Goal: Information Seeking & Learning: Learn about a topic

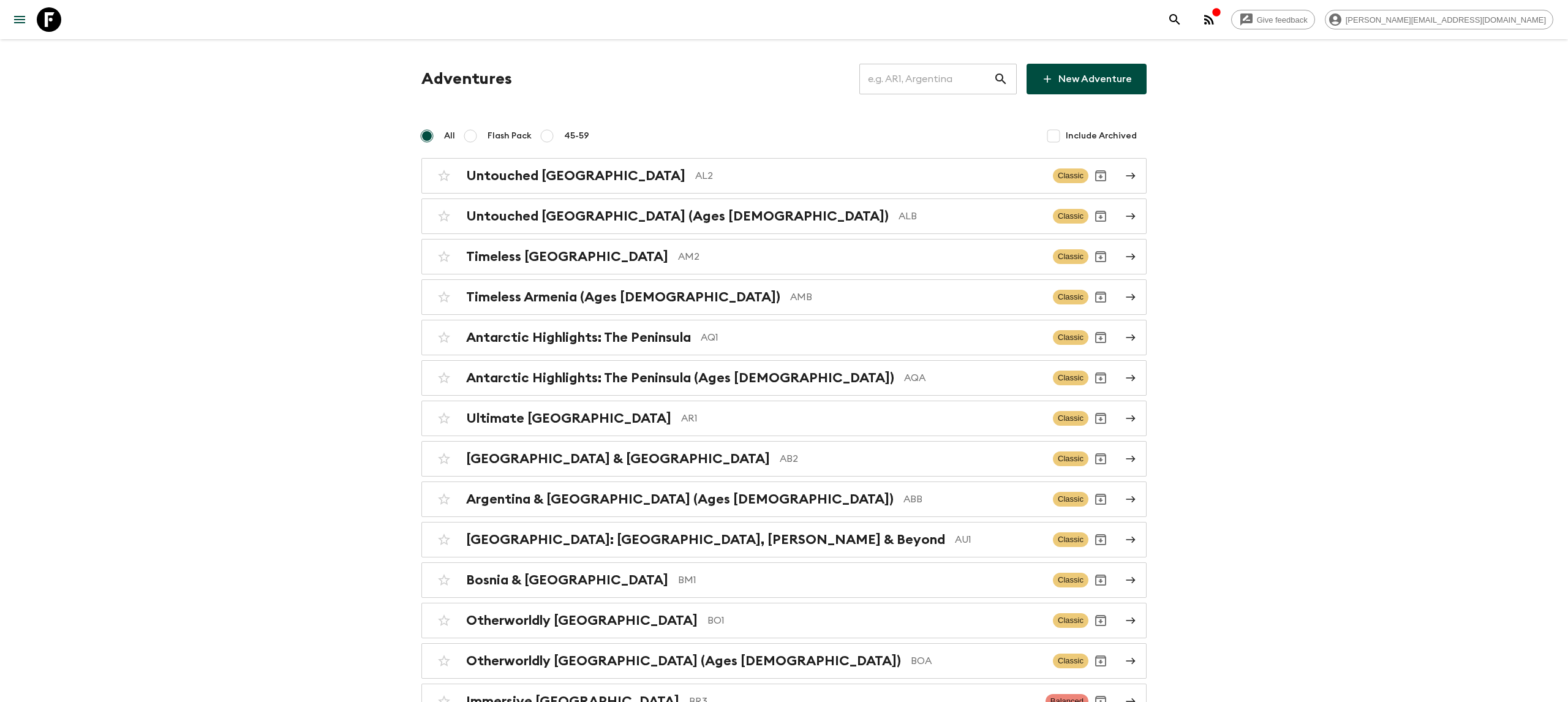
click at [941, 80] on input "text" at bounding box center [926, 79] width 134 height 35
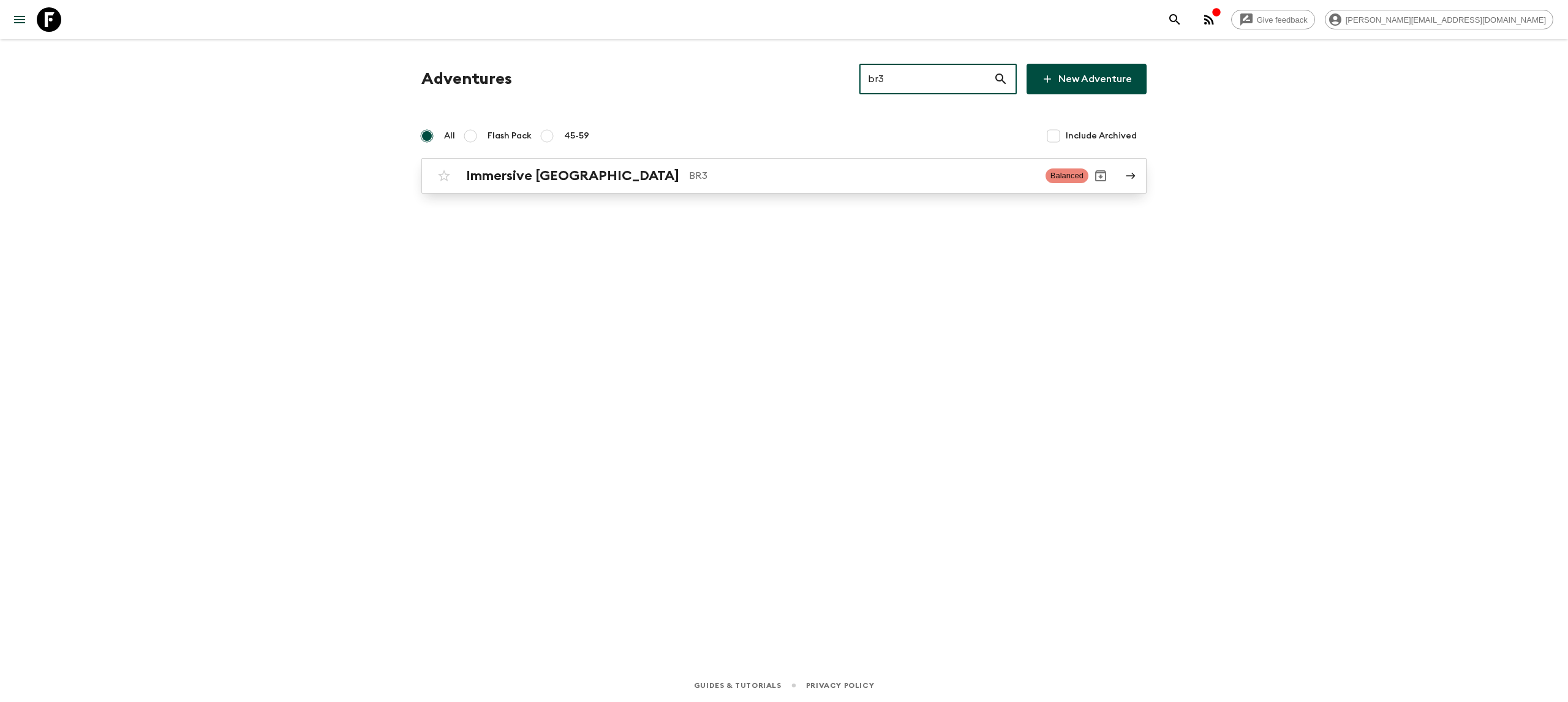
type input "br3"
click at [751, 179] on p "BR3" at bounding box center [863, 176] width 347 height 15
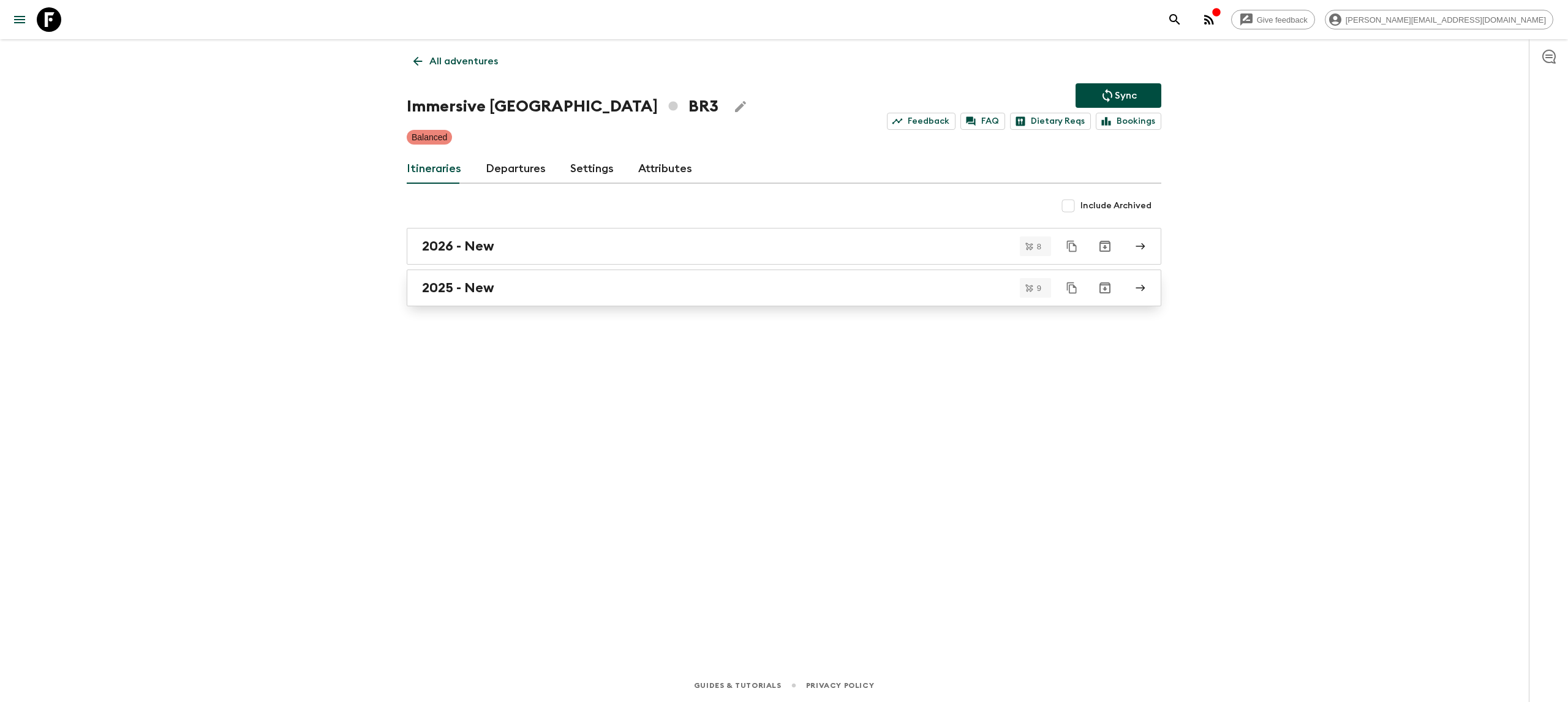
click at [565, 292] on div "2025 - New" at bounding box center [772, 287] width 701 height 16
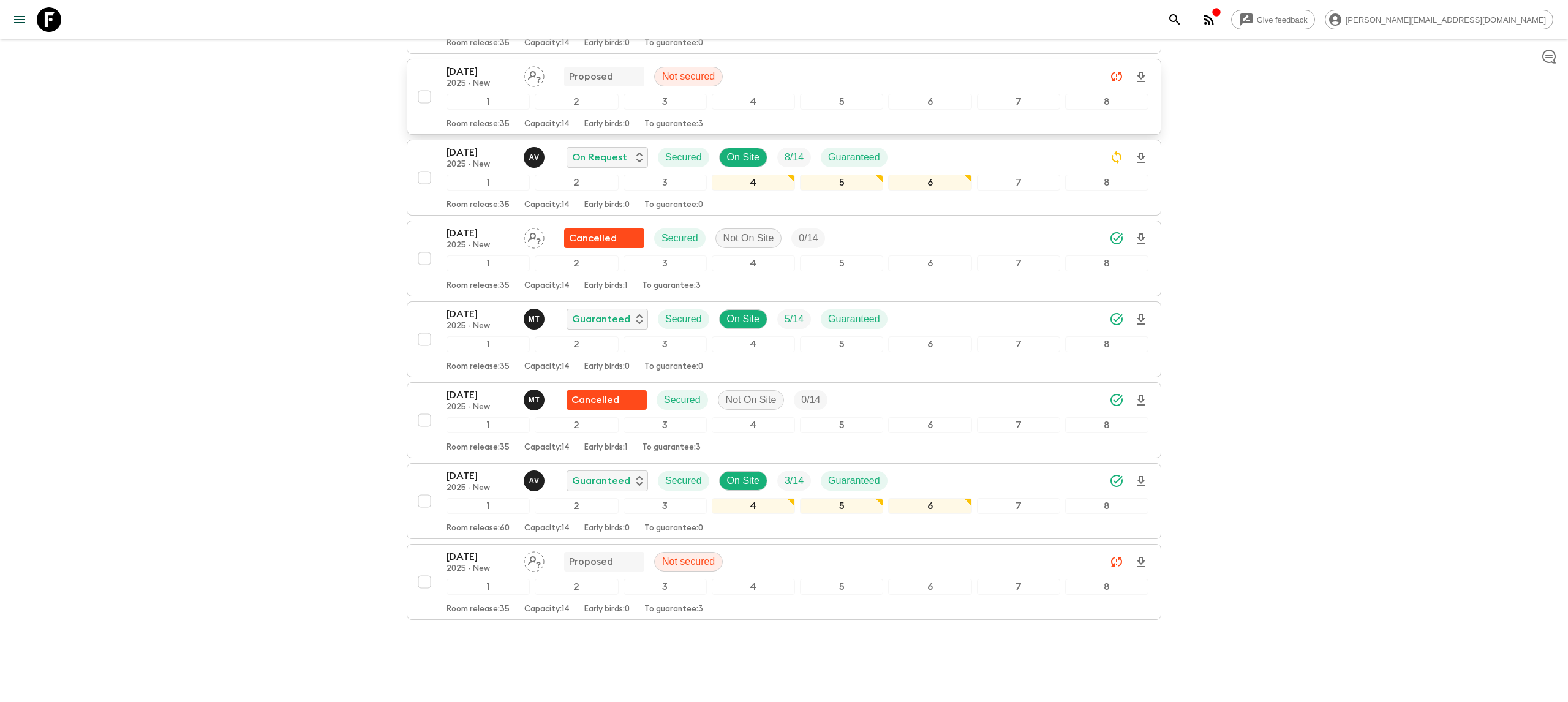
scroll to position [373, 0]
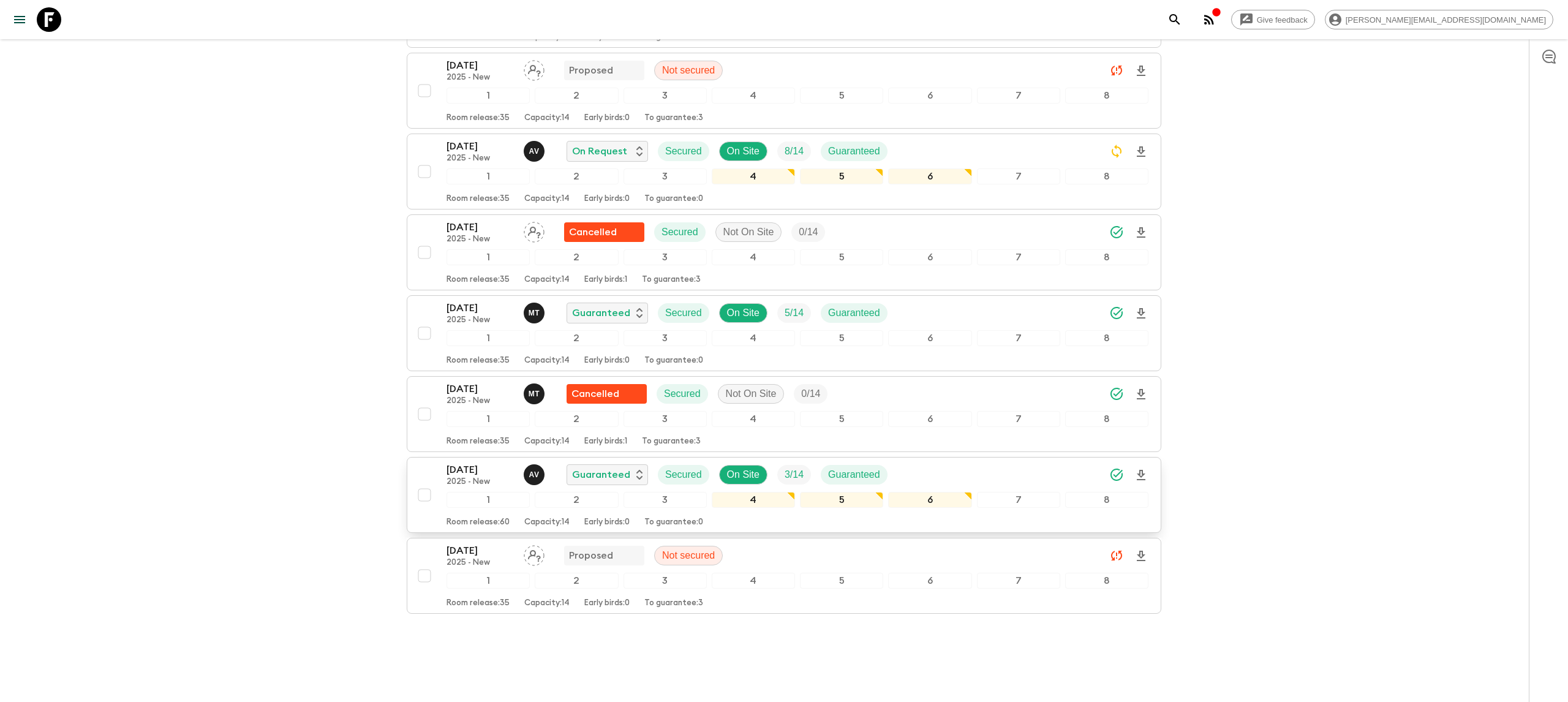
click at [478, 462] on p "[DATE]" at bounding box center [480, 470] width 67 height 15
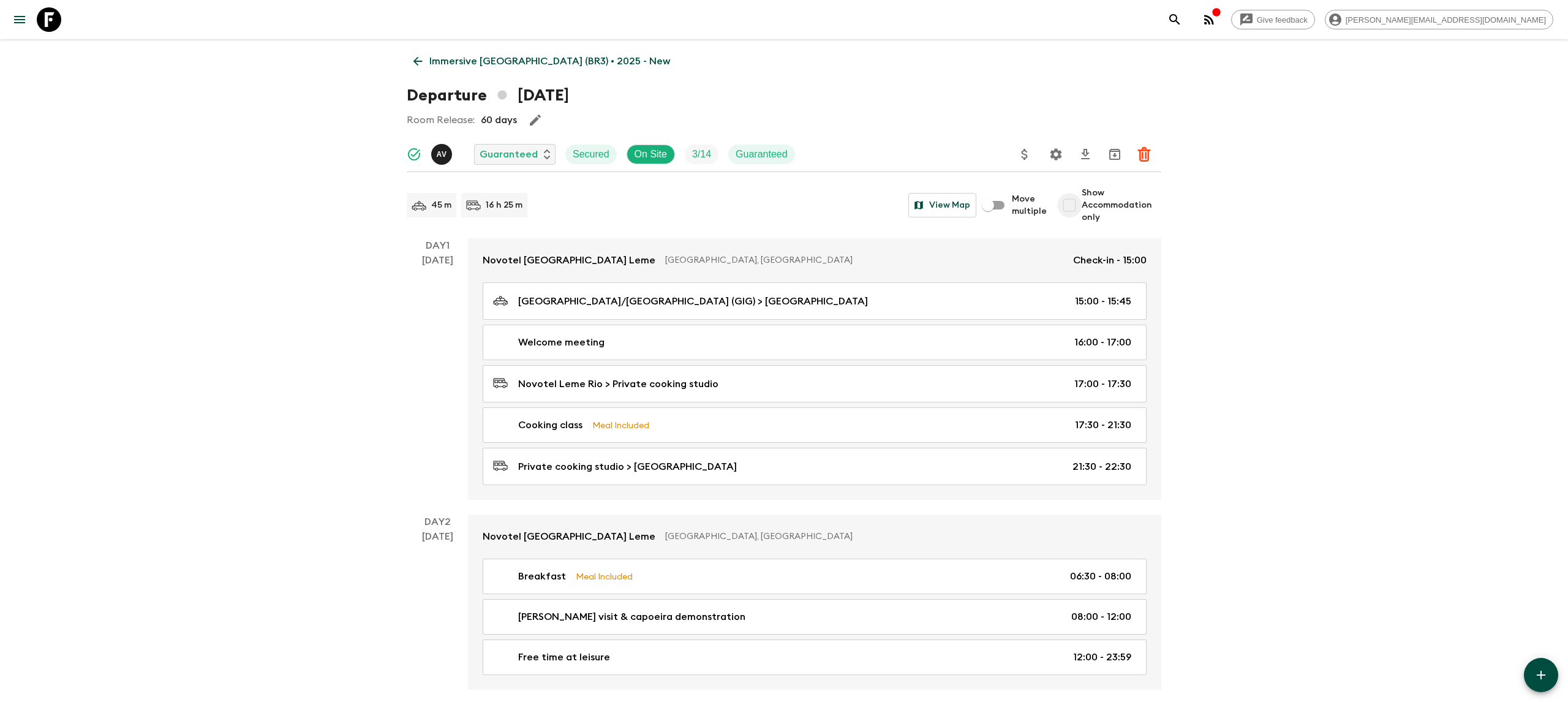
click at [1078, 207] on input "Show Accommodation only" at bounding box center [1069, 205] width 24 height 24
checkbox input "true"
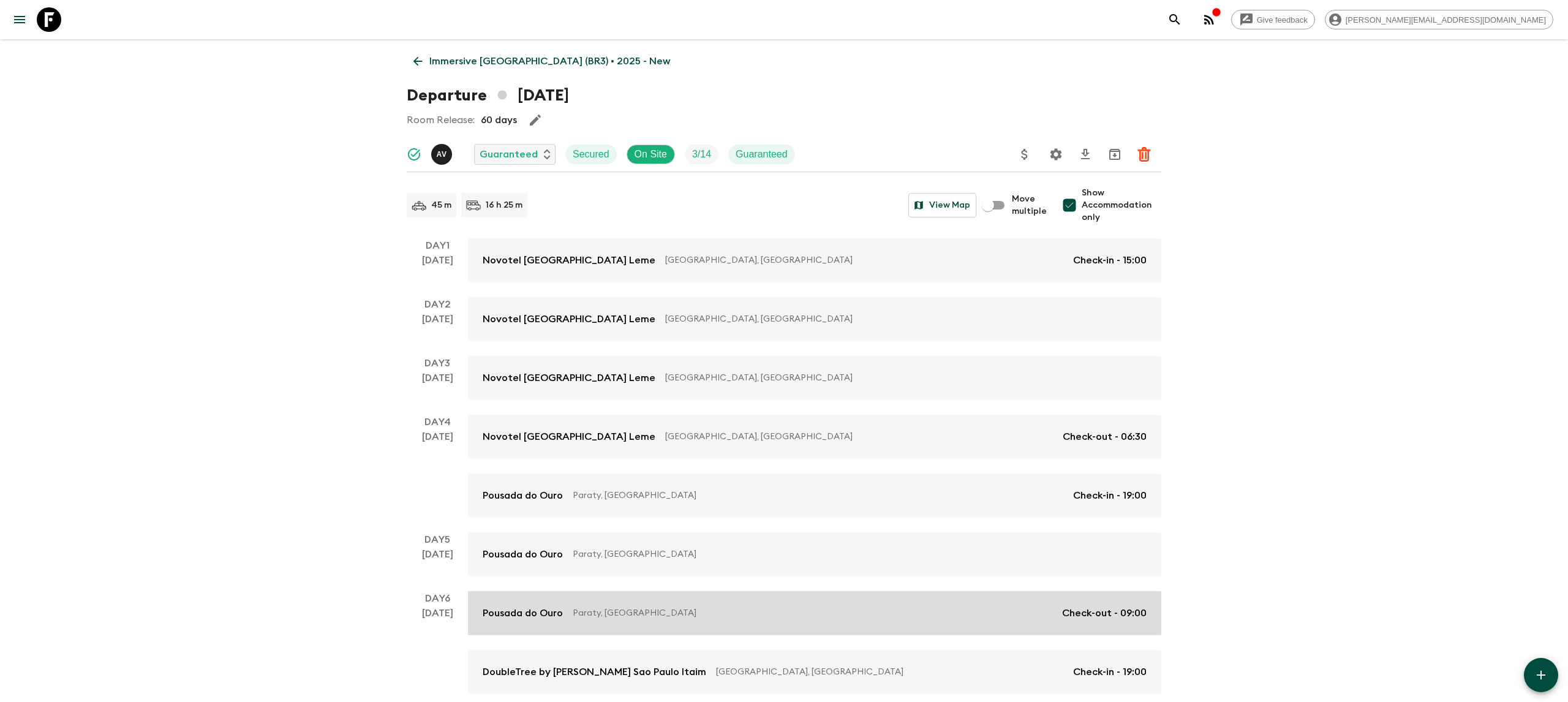
scroll to position [177, 0]
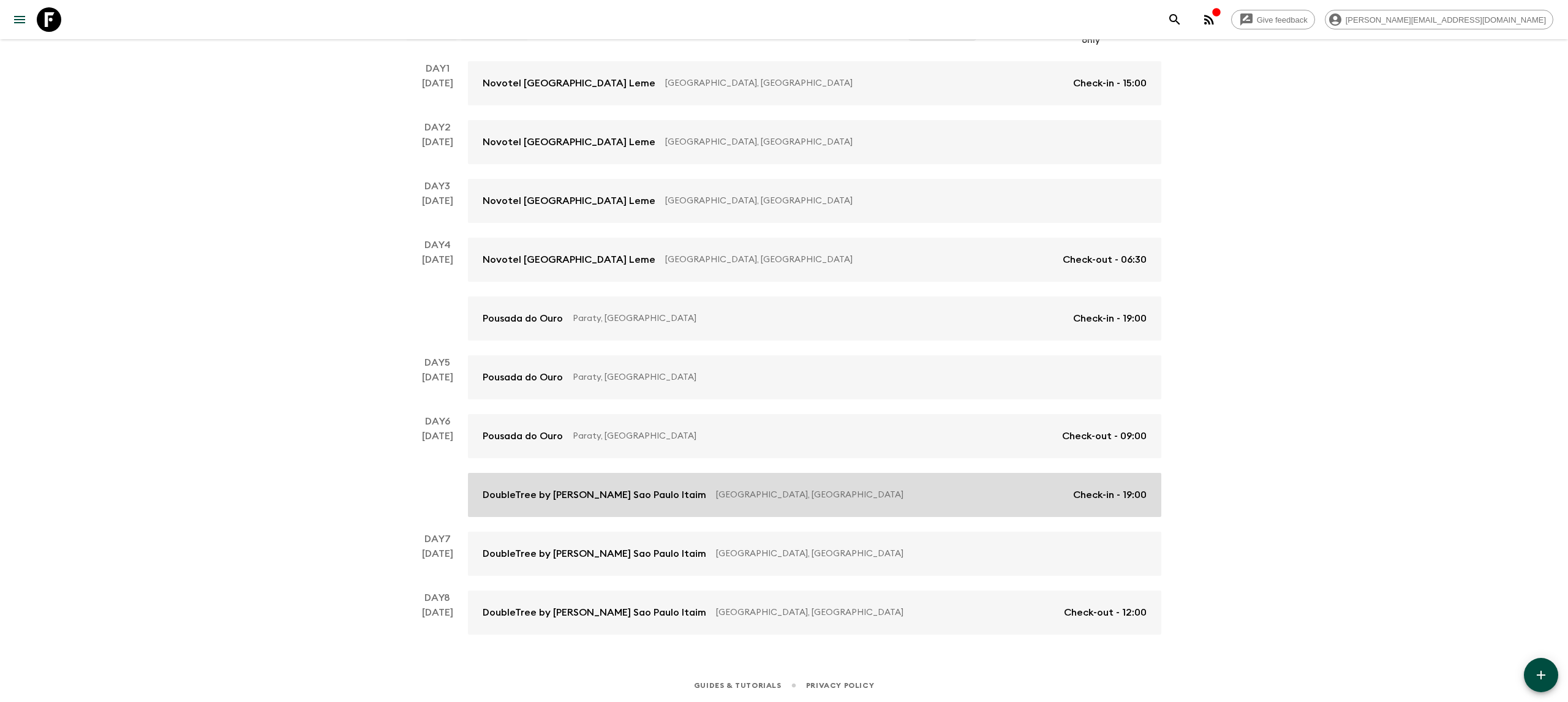
click at [557, 489] on p "DoubleTree by [PERSON_NAME] Sao Paulo Itaim" at bounding box center [594, 495] width 224 height 15
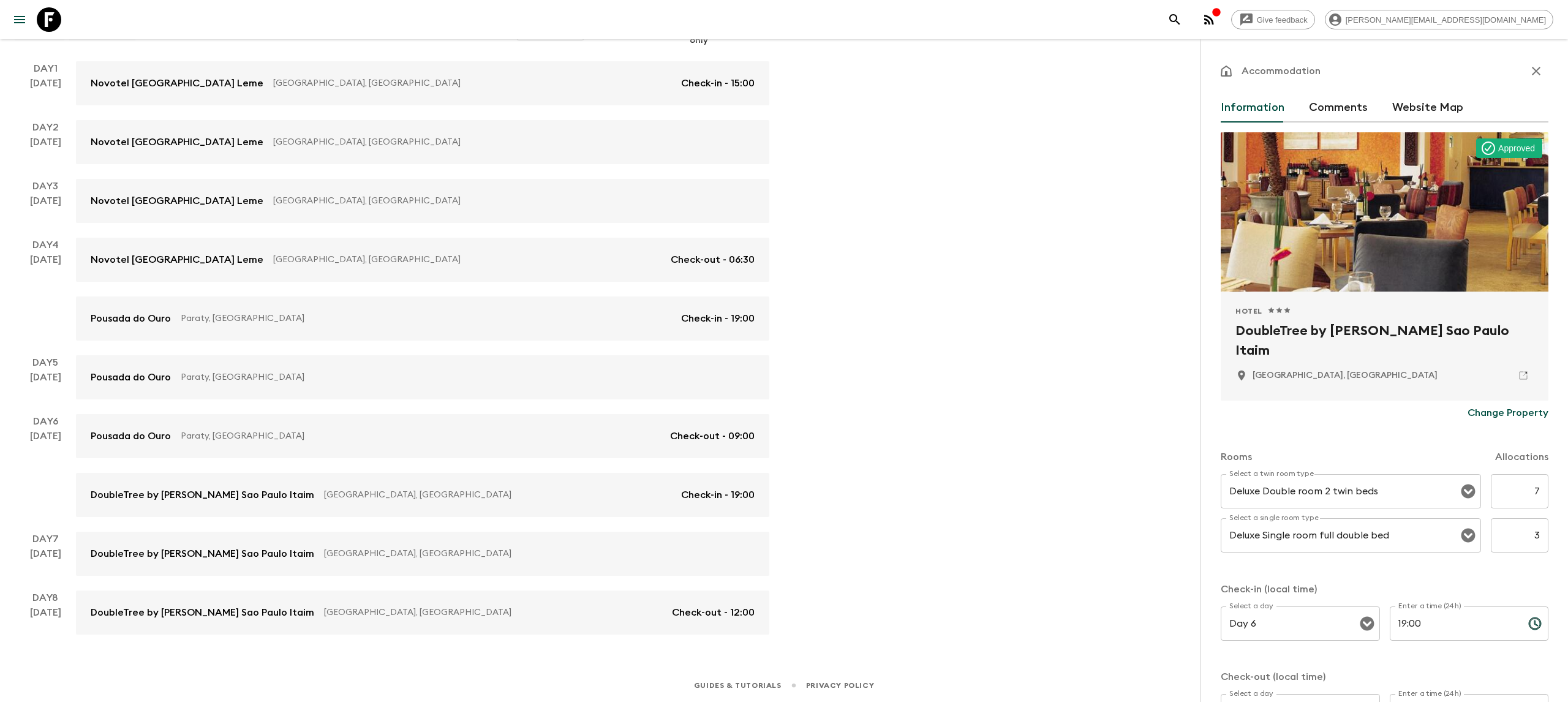
click at [1320, 331] on h2 "DoubleTree by [PERSON_NAME] Sao Paulo Itaim" at bounding box center [1384, 341] width 298 height 39
copy div "DoubleTree by [PERSON_NAME] Sao Paulo Itaim"
